Goal: Information Seeking & Learning: Find specific page/section

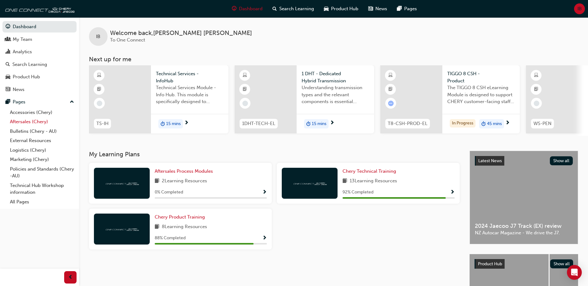
click at [28, 122] on link "Aftersales (Chery)" at bounding box center [41, 122] width 69 height 10
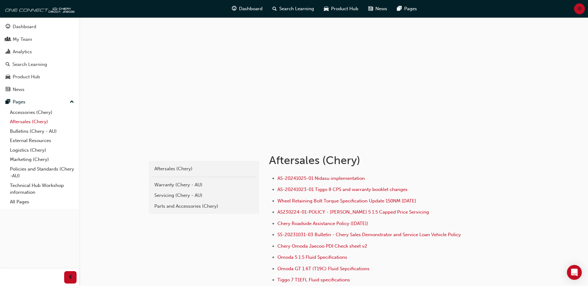
click at [33, 123] on link "Aftersales (Chery)" at bounding box center [41, 122] width 69 height 10
click at [13, 125] on link "Aftersales (Chery)" at bounding box center [41, 122] width 69 height 10
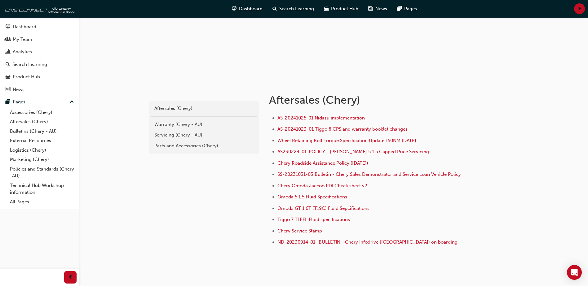
scroll to position [62, 0]
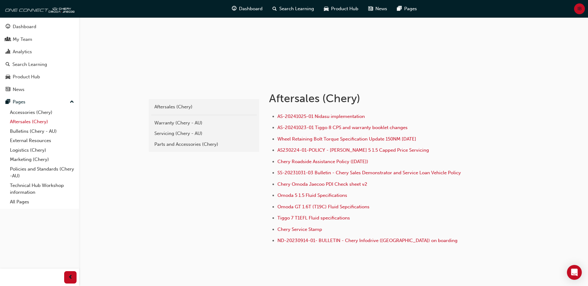
click at [19, 125] on link "Aftersales (Chery)" at bounding box center [41, 122] width 69 height 10
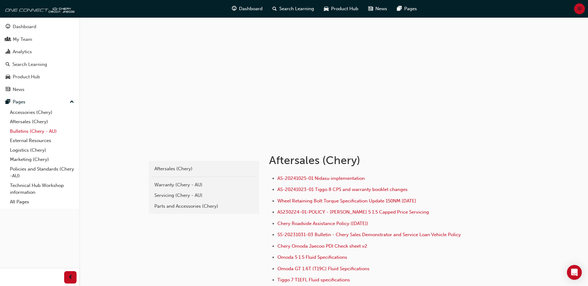
click at [34, 129] on link "Bulletins (Chery - AU)" at bounding box center [41, 132] width 69 height 10
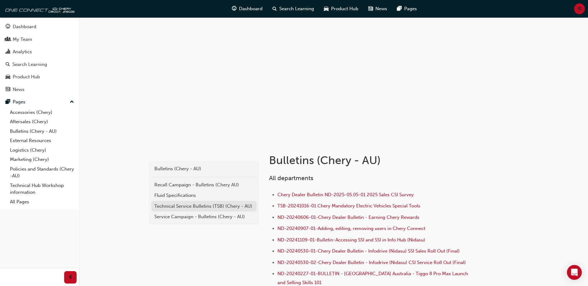
click at [184, 203] on div "Technical Service Bulletins (TSB) (Chery - AU)" at bounding box center [203, 206] width 99 height 7
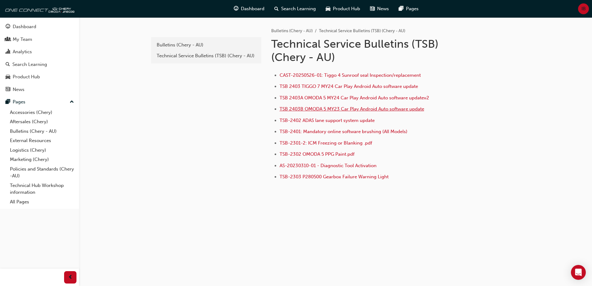
click at [338, 107] on span "TSB 2403B OMODA 5 MY23 Car Play Android Auto software update" at bounding box center [352, 109] width 145 height 6
